Goal: Transaction & Acquisition: Purchase product/service

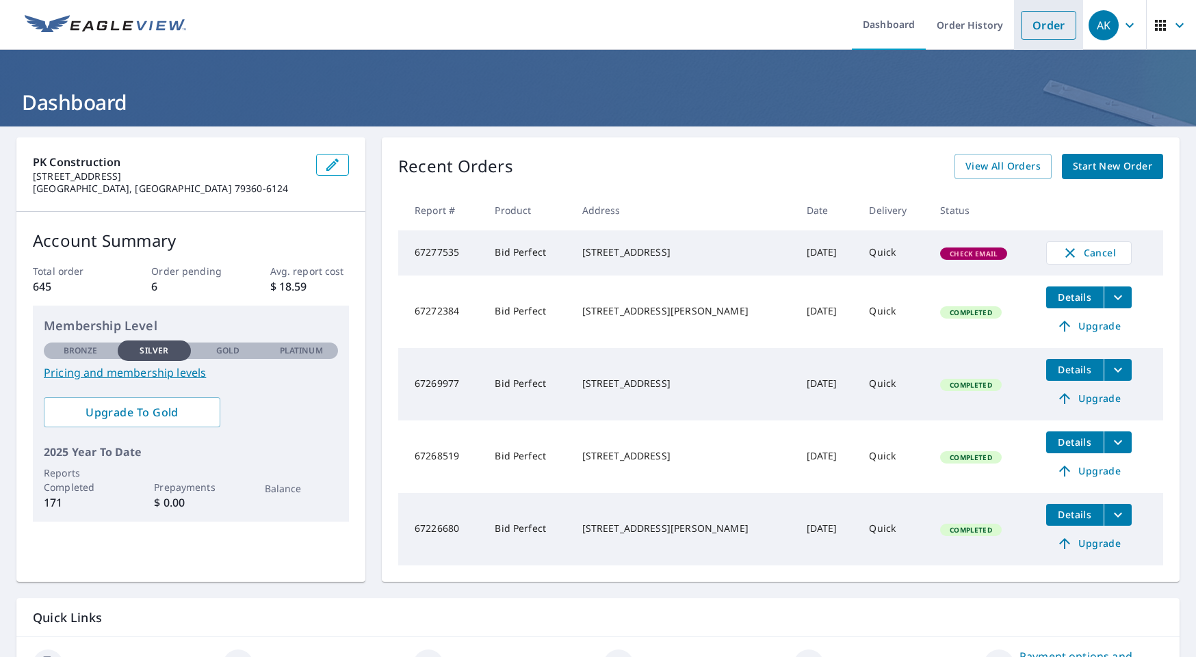
click at [1058, 28] on link "Order" at bounding box center [1048, 25] width 55 height 29
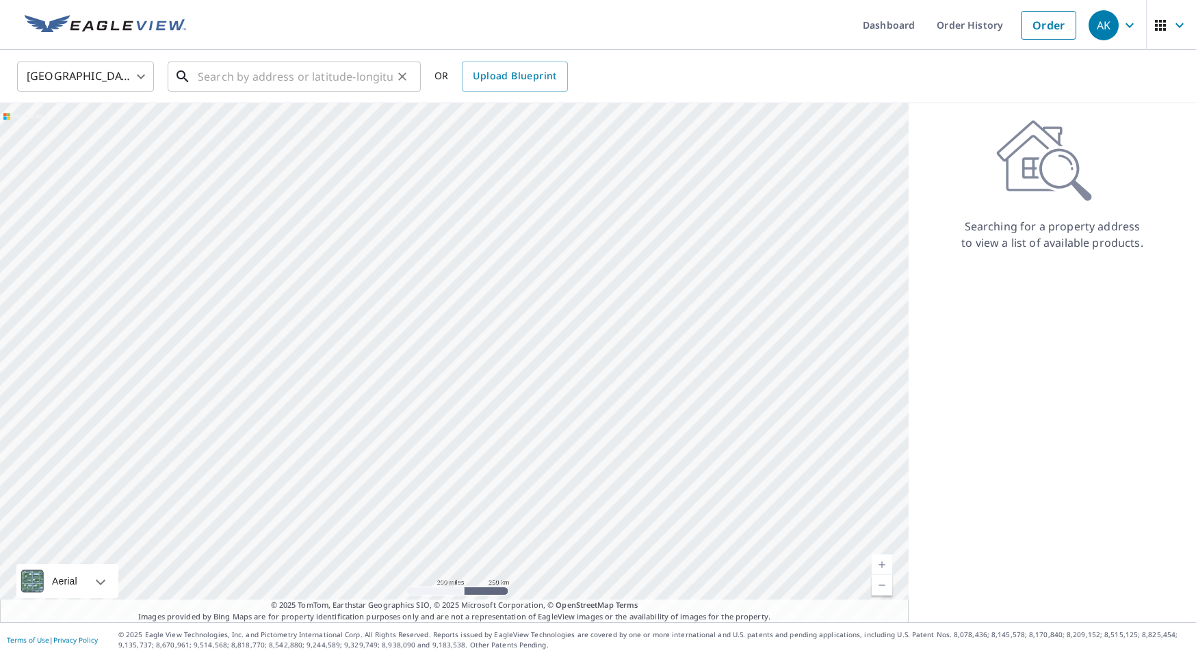
click at [298, 85] on input "text" at bounding box center [295, 76] width 195 height 38
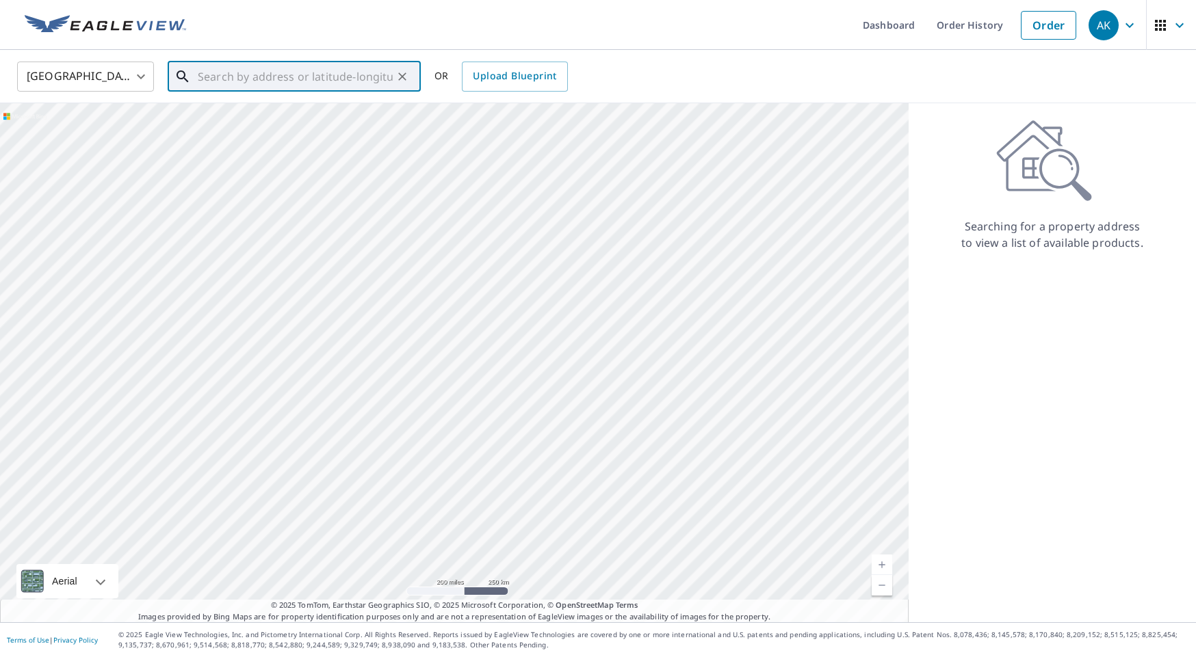
paste input "[STREET_ADDRESS][PERSON_NAME]"
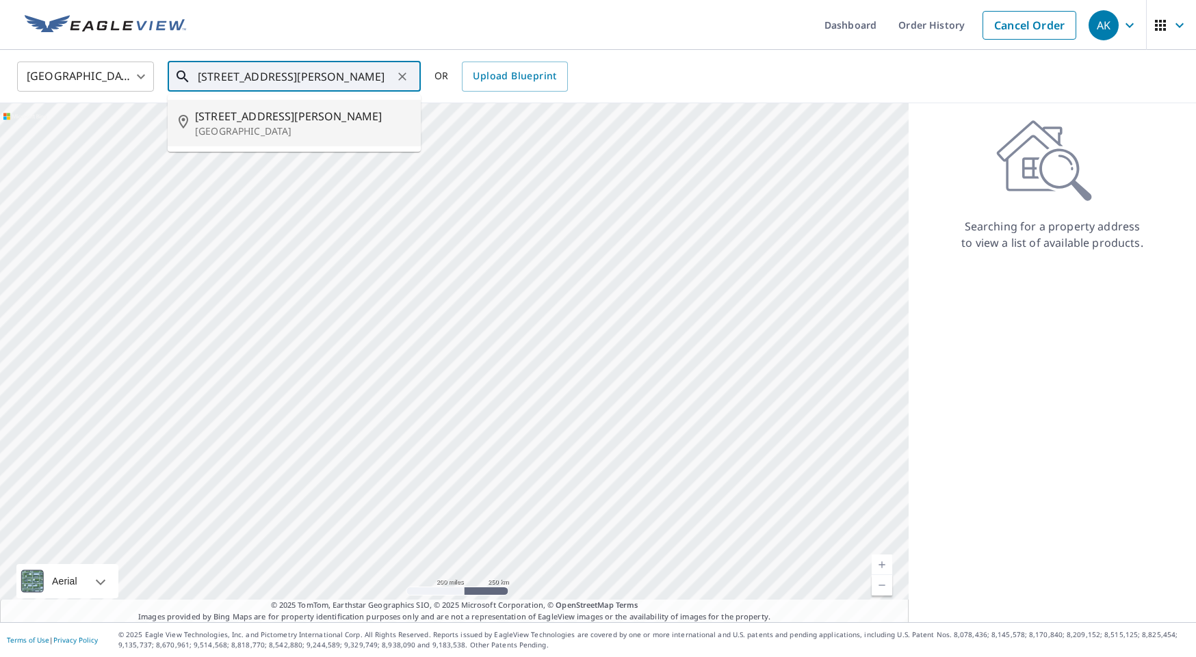
drag, startPoint x: 296, startPoint y: 116, endPoint x: 294, endPoint y: 124, distance: 7.6
click at [296, 116] on span "[STREET_ADDRESS][PERSON_NAME]" at bounding box center [302, 116] width 215 height 16
type input "[STREET_ADDRESS][PERSON_NAME]"
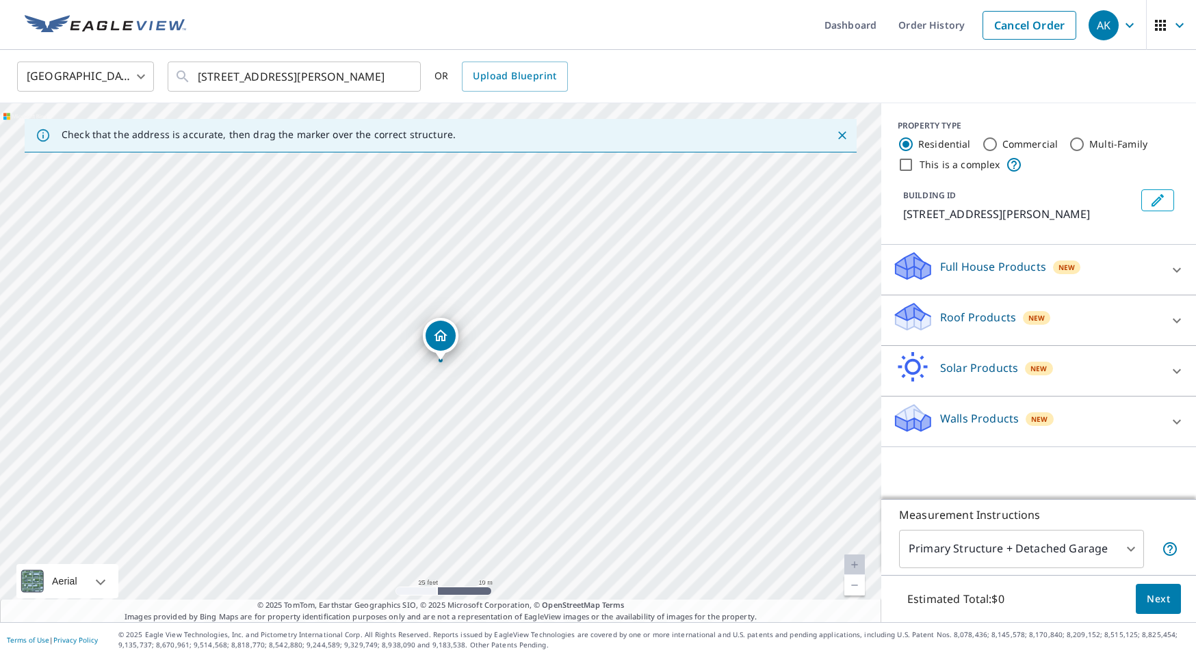
click at [954, 309] on p "Roof Products" at bounding box center [978, 317] width 76 height 16
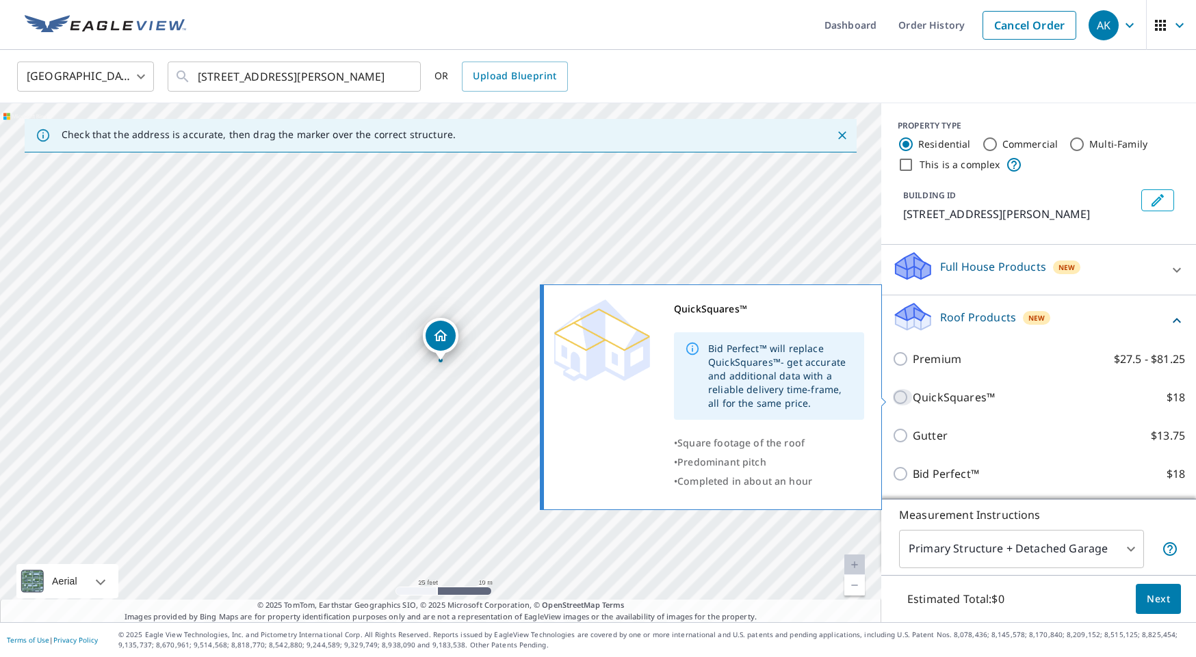
drag, startPoint x: 897, startPoint y: 395, endPoint x: 909, endPoint y: 401, distance: 12.9
click at [897, 395] on input "QuickSquares™ $18" at bounding box center [902, 397] width 21 height 16
checkbox input "true"
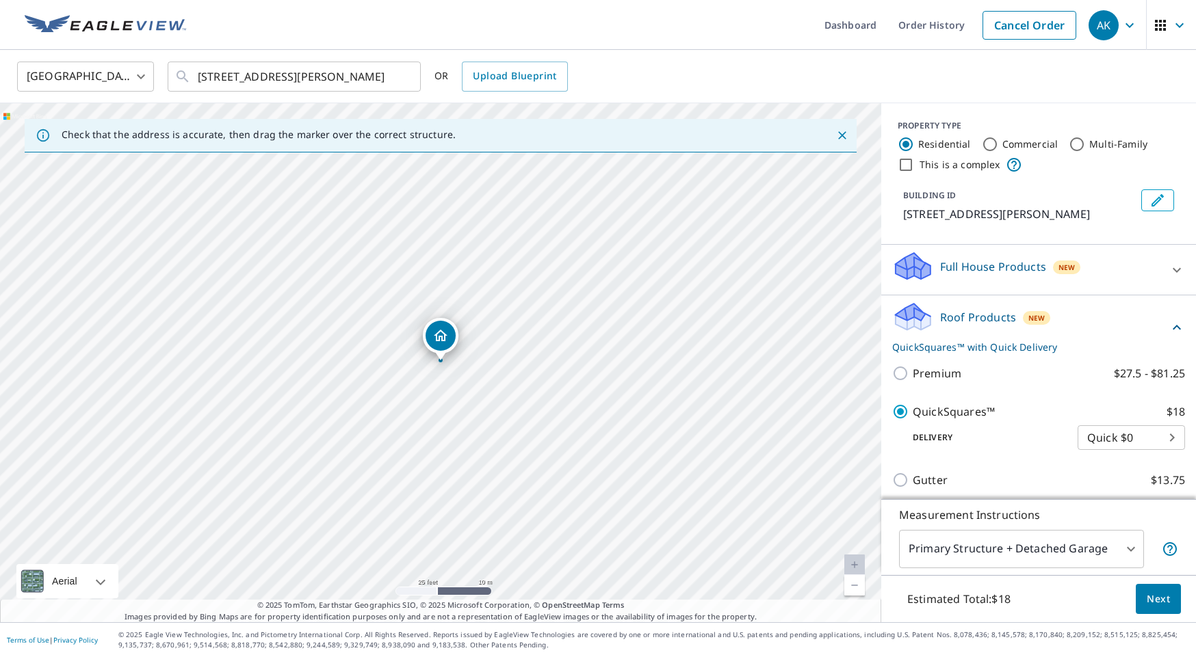
click at [1157, 598] on span "Next" at bounding box center [1158, 599] width 23 height 17
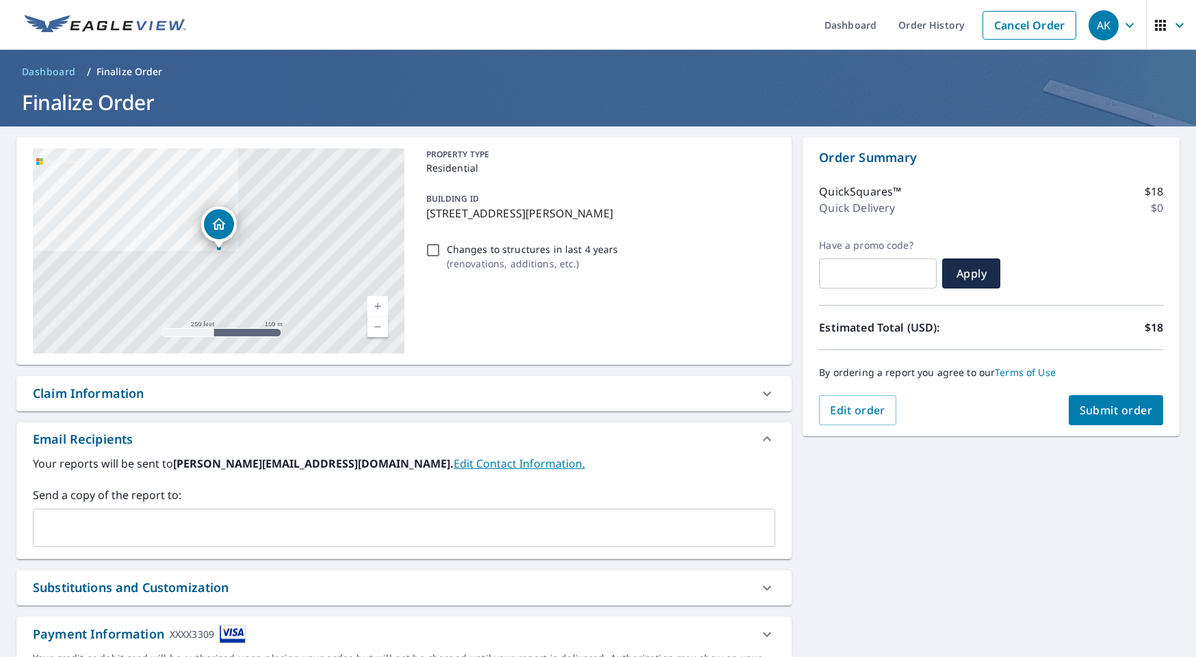
click at [110, 519] on input "text" at bounding box center [393, 528] width 709 height 26
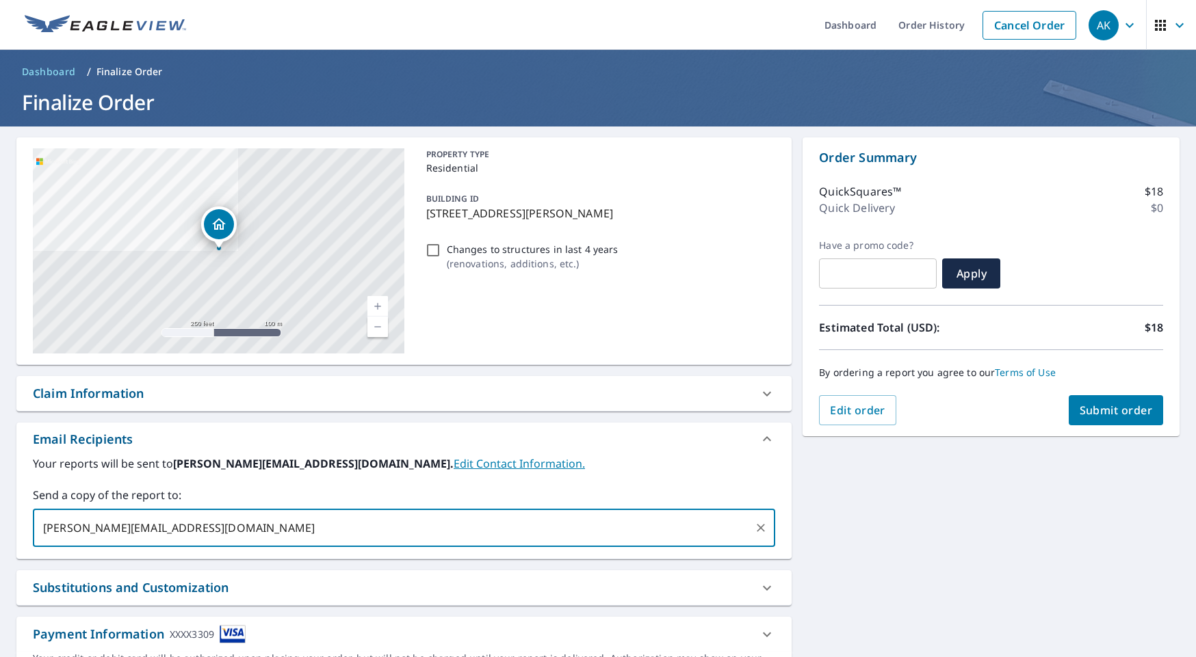
type input "[PERSON_NAME][EMAIL_ADDRESS][DOMAIN_NAME]"
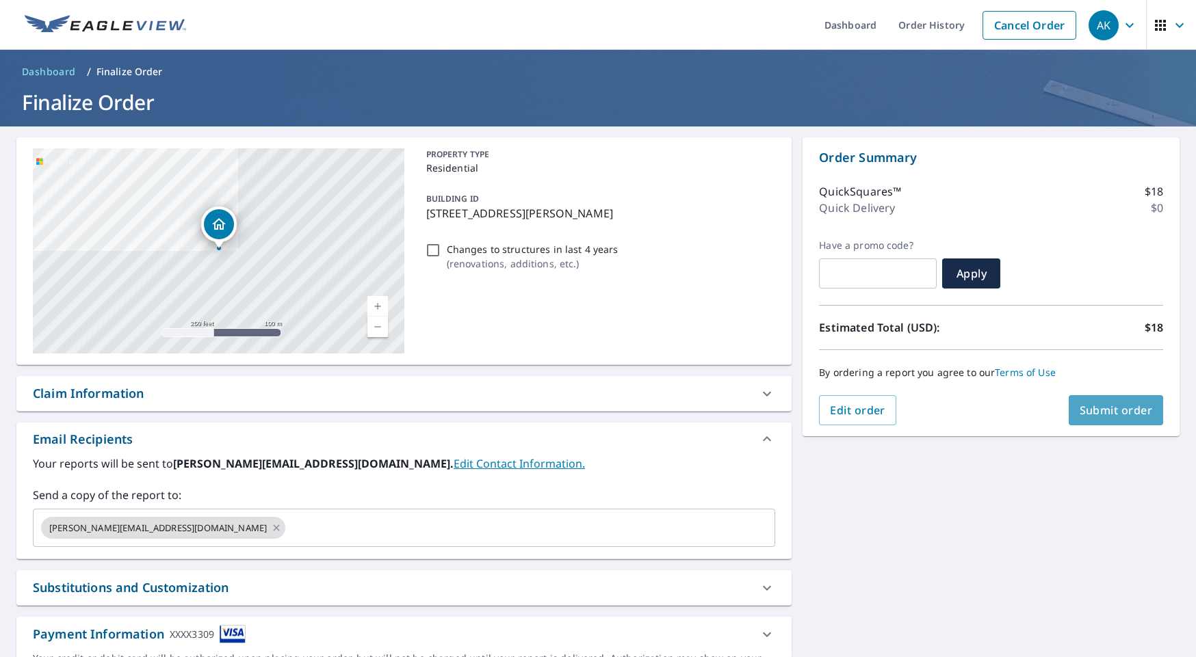
click at [1100, 416] on span "Submit order" at bounding box center [1116, 410] width 73 height 15
